Goal: Transaction & Acquisition: Purchase product/service

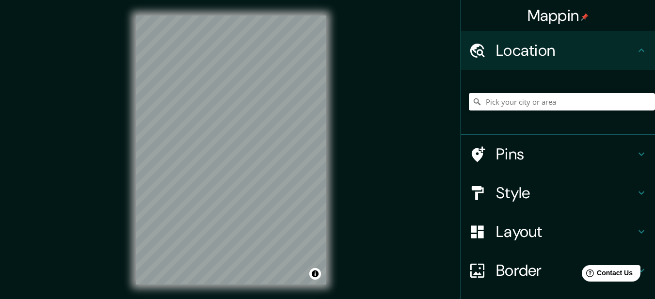
click at [504, 191] on h4 "Style" at bounding box center [566, 192] width 140 height 19
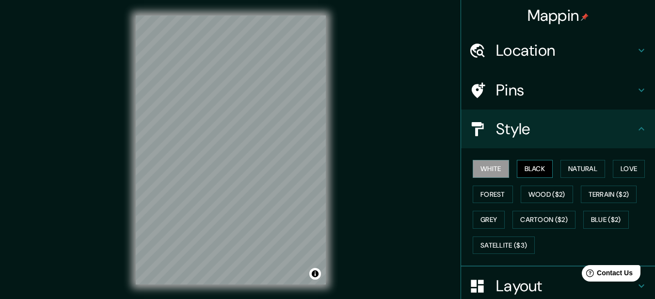
click at [535, 166] on button "Black" at bounding box center [535, 169] width 36 height 18
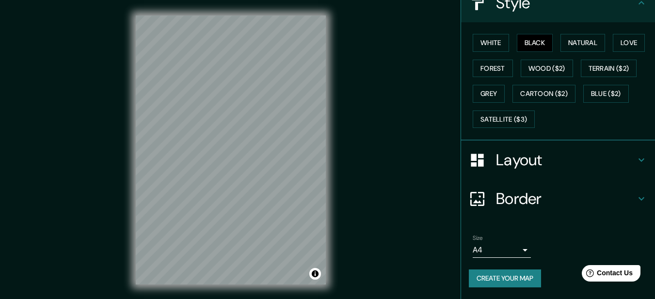
click at [502, 163] on h4 "Layout" at bounding box center [566, 159] width 140 height 19
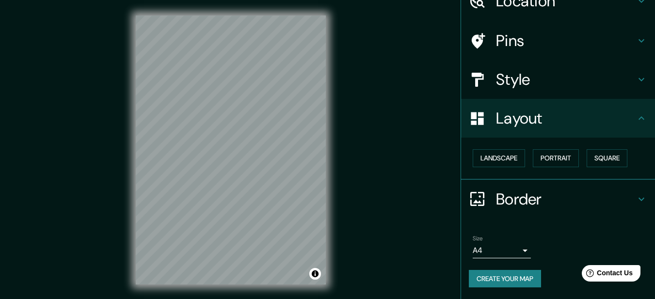
scroll to position [49, 0]
click at [611, 160] on button "Square" at bounding box center [607, 158] width 41 height 18
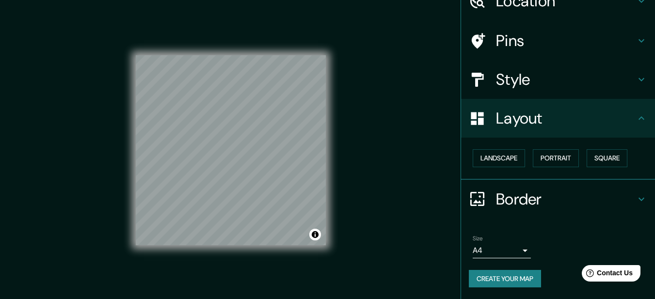
click at [517, 253] on body "Mappin Location Pins Style Layout Landscape Portrait Square Border Choose a bor…" at bounding box center [327, 149] width 655 height 299
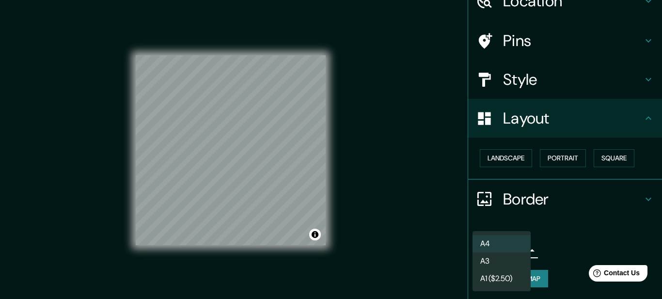
click at [492, 261] on li "A3" at bounding box center [502, 261] width 58 height 17
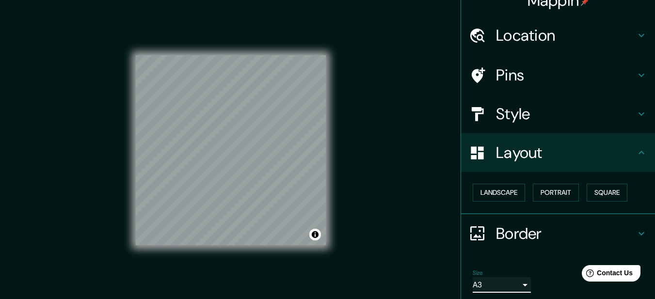
scroll to position [0, 0]
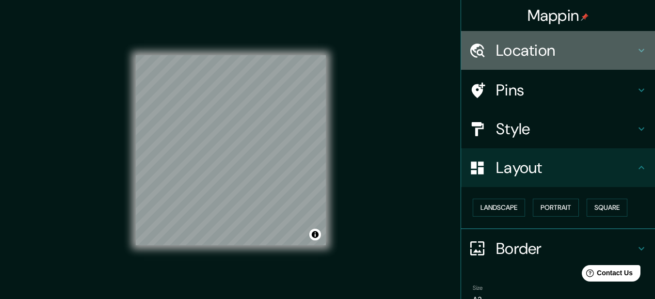
click at [524, 56] on h4 "Location" at bounding box center [566, 50] width 140 height 19
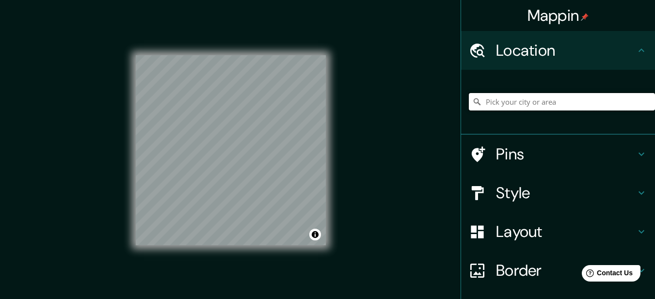
paste input "80 Kenedon drive, Kawartha Lakes, ON, K0L 2W0"
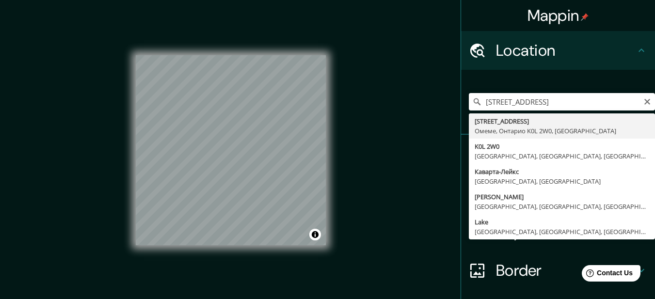
type input "80 Kenedon Drive, Омеме, Онтарио K0L 2W0, Канада"
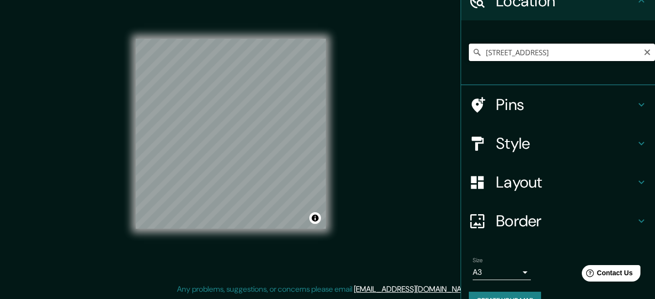
scroll to position [72, 0]
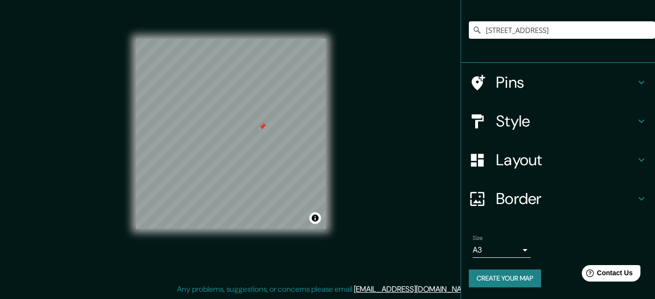
click at [261, 127] on div at bounding box center [262, 127] width 8 height 8
click at [497, 279] on button "Create your map" at bounding box center [505, 279] width 72 height 18
